Goal: Navigation & Orientation: Find specific page/section

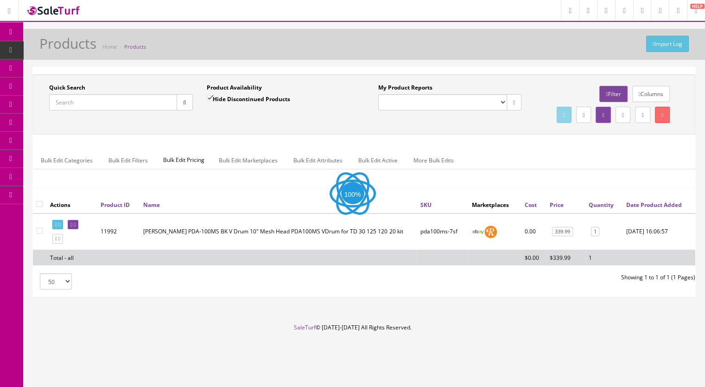
click at [77, 47] on span "Products" at bounding box center [71, 50] width 23 height 8
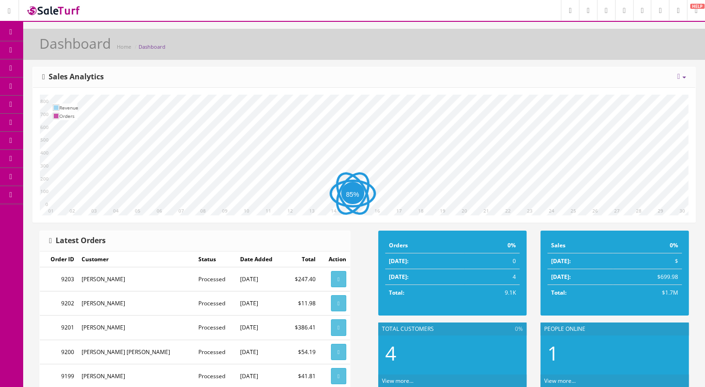
click at [78, 46] on span "Products" at bounding box center [66, 50] width 23 height 8
